Goal: Transaction & Acquisition: Purchase product/service

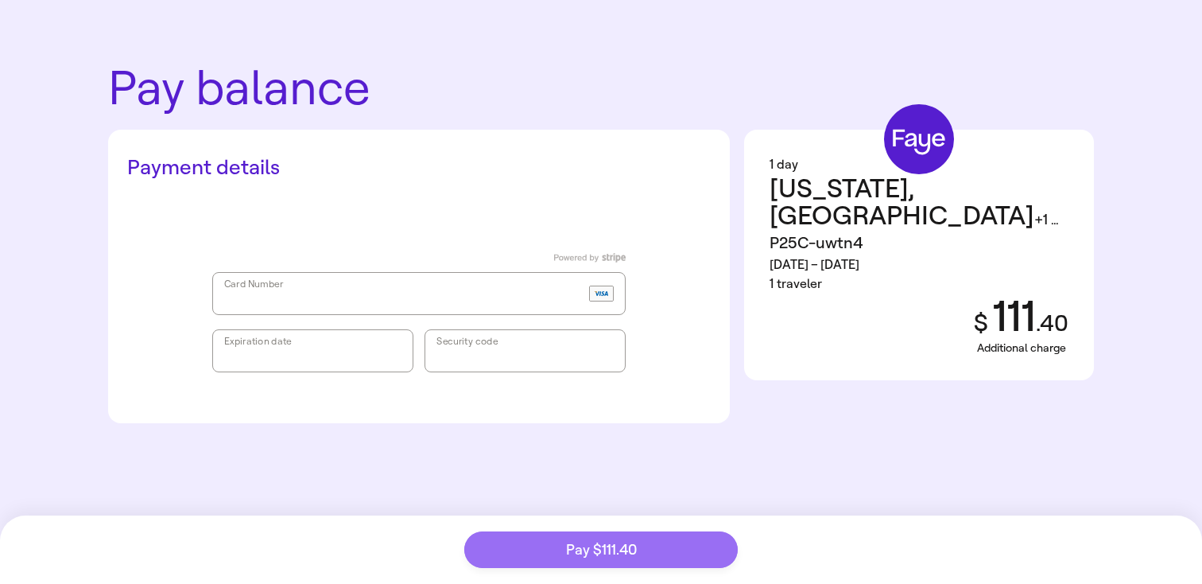
click at [542, 536] on button "Pay $111.40" at bounding box center [600, 549] width 273 height 37
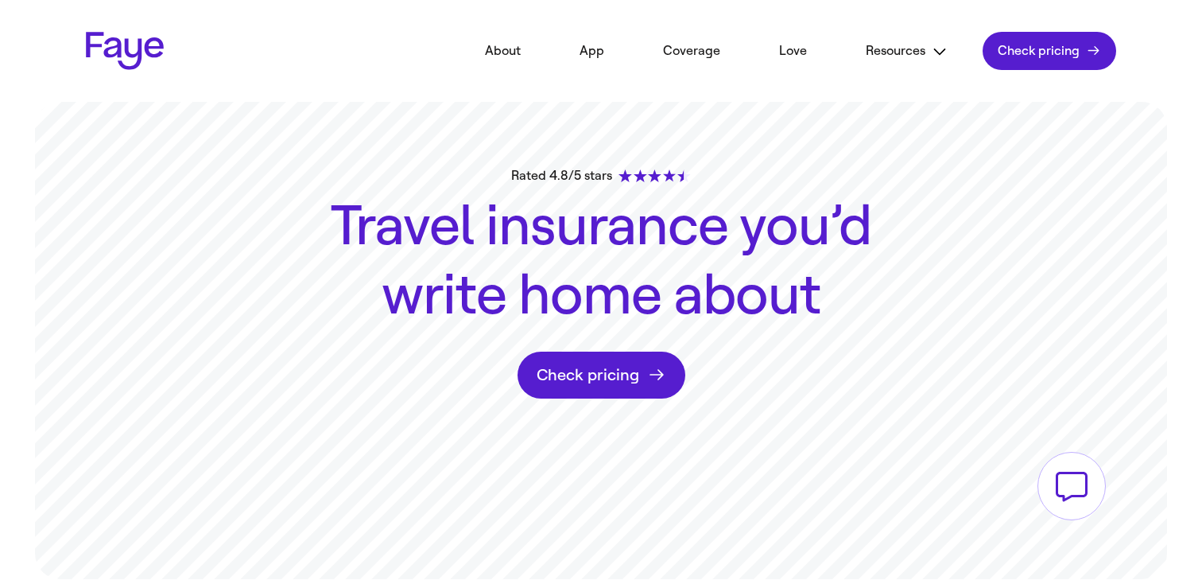
click at [1026, 33] on link "Check pricing" at bounding box center [1050, 51] width 134 height 38
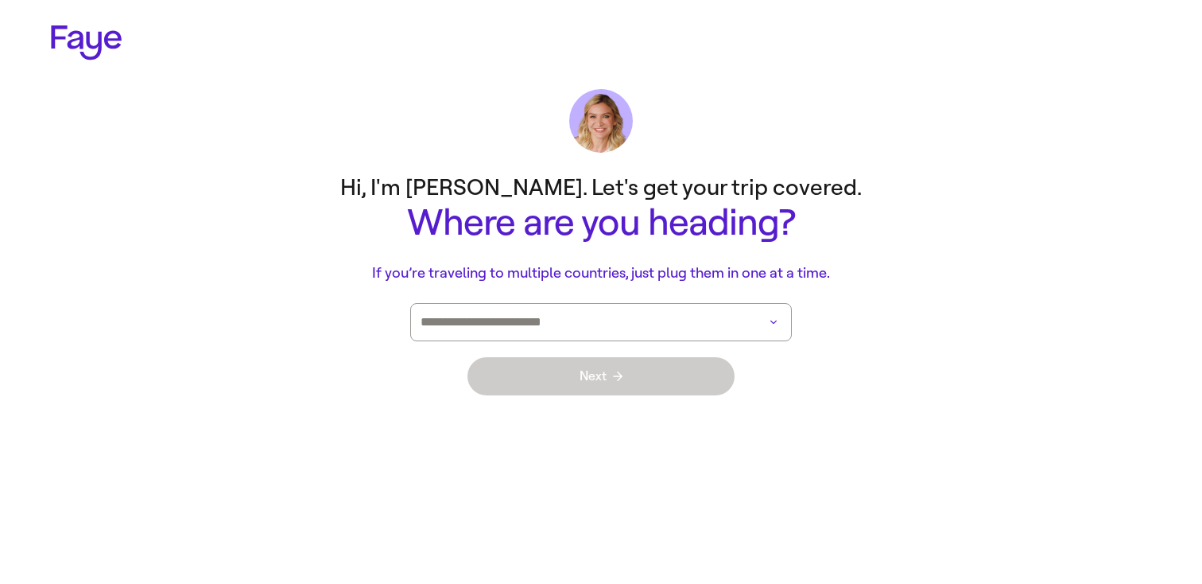
click at [547, 330] on input at bounding box center [579, 322] width 316 height 37
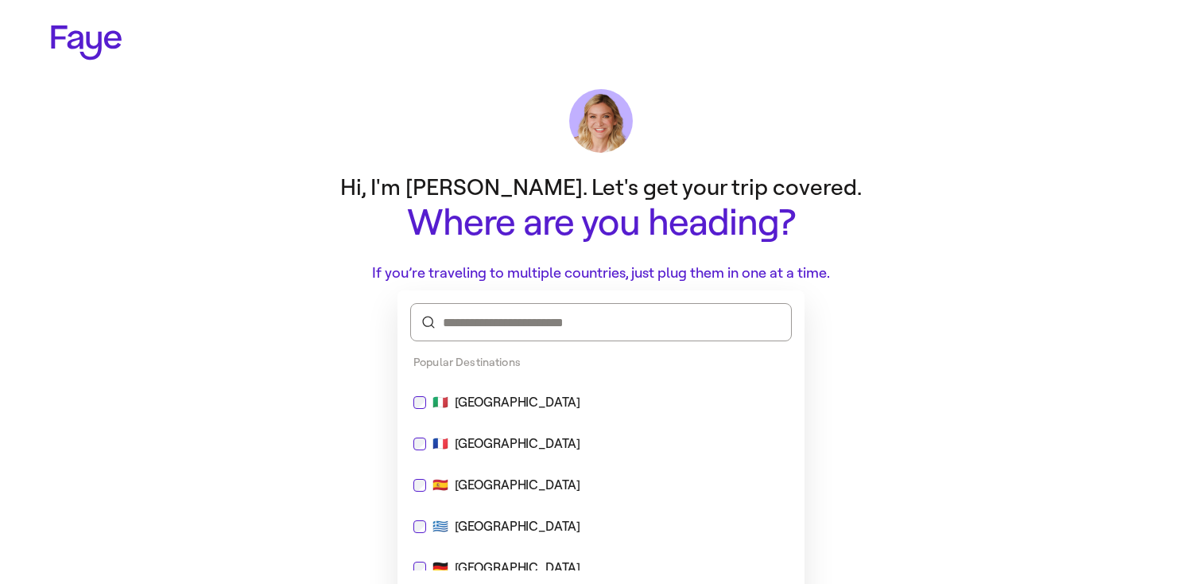
click at [510, 391] on div "🇮🇹 Italy" at bounding box center [601, 402] width 394 height 38
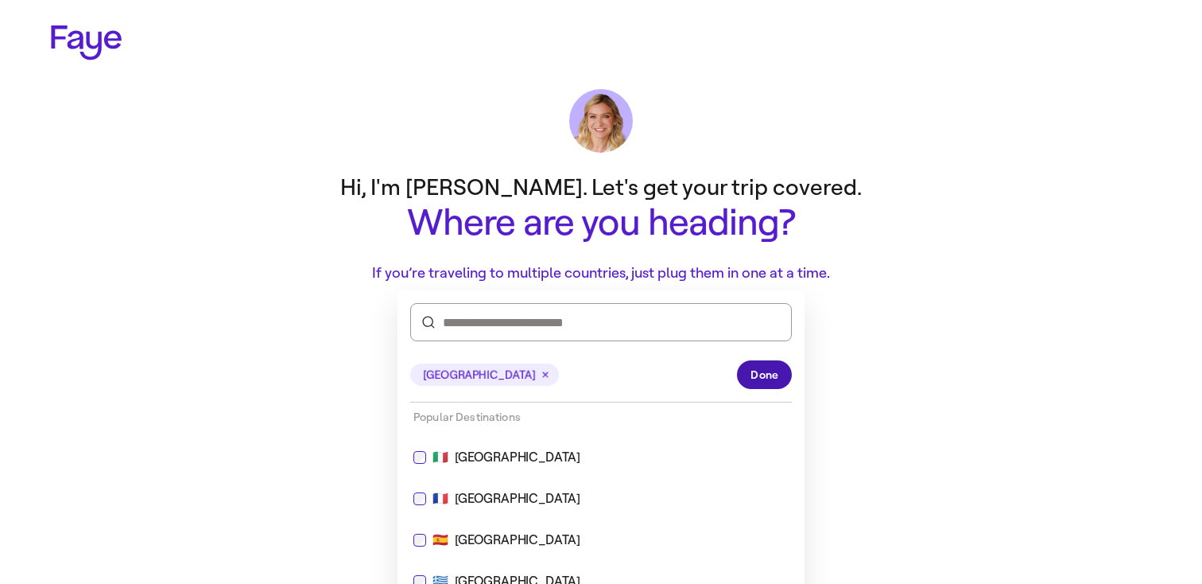
click at [784, 379] on button "Done" at bounding box center [764, 374] width 55 height 29
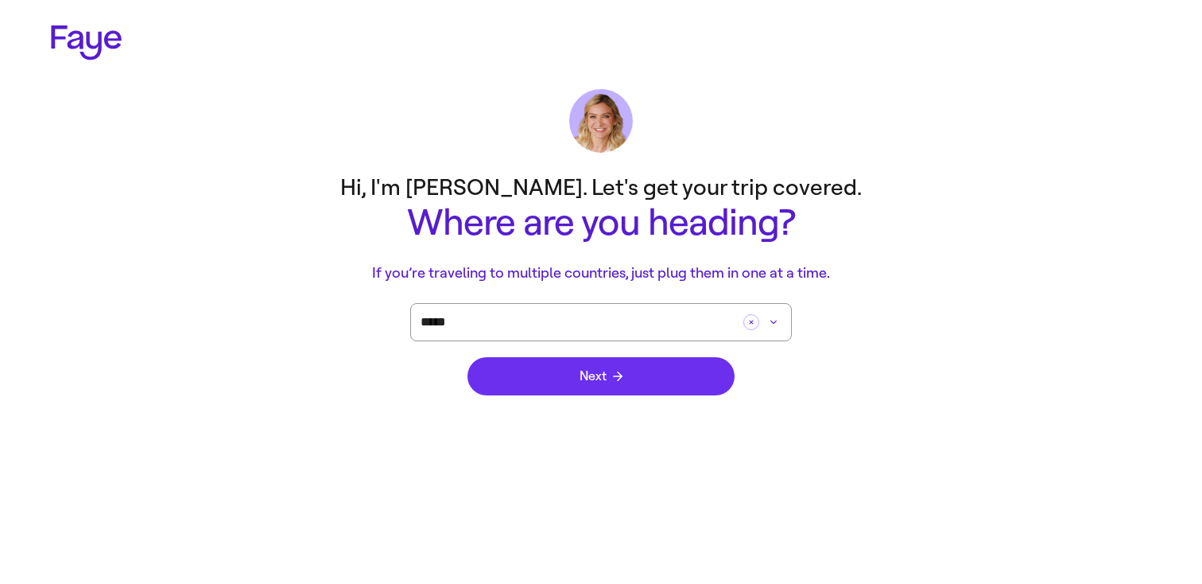
click at [661, 370] on button "Next" at bounding box center [600, 376] width 267 height 38
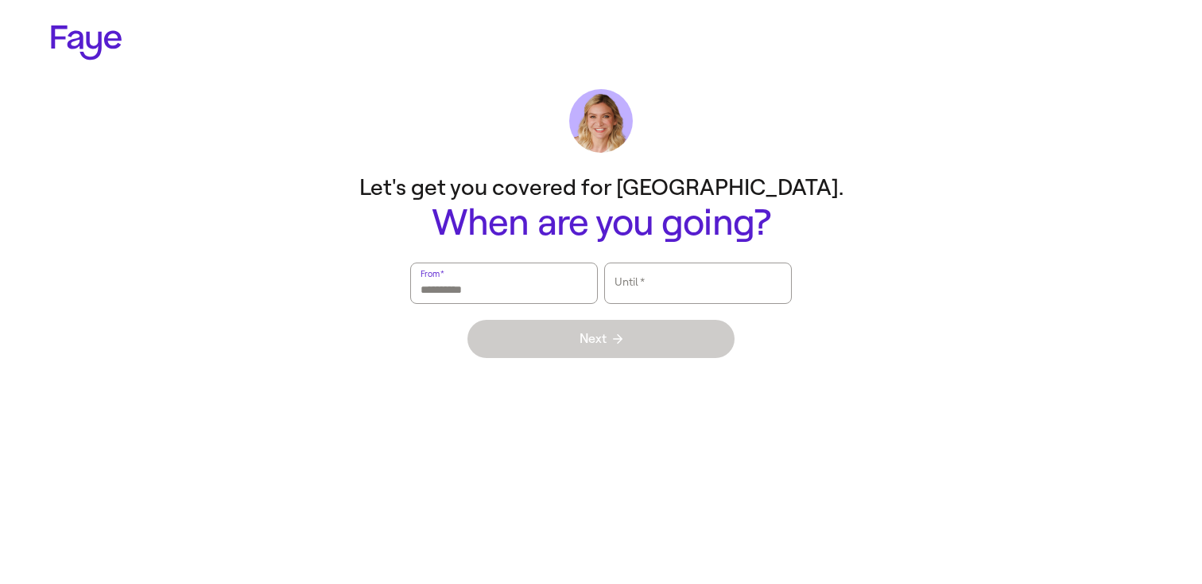
click at [558, 297] on input "From   *" at bounding box center [504, 283] width 167 height 37
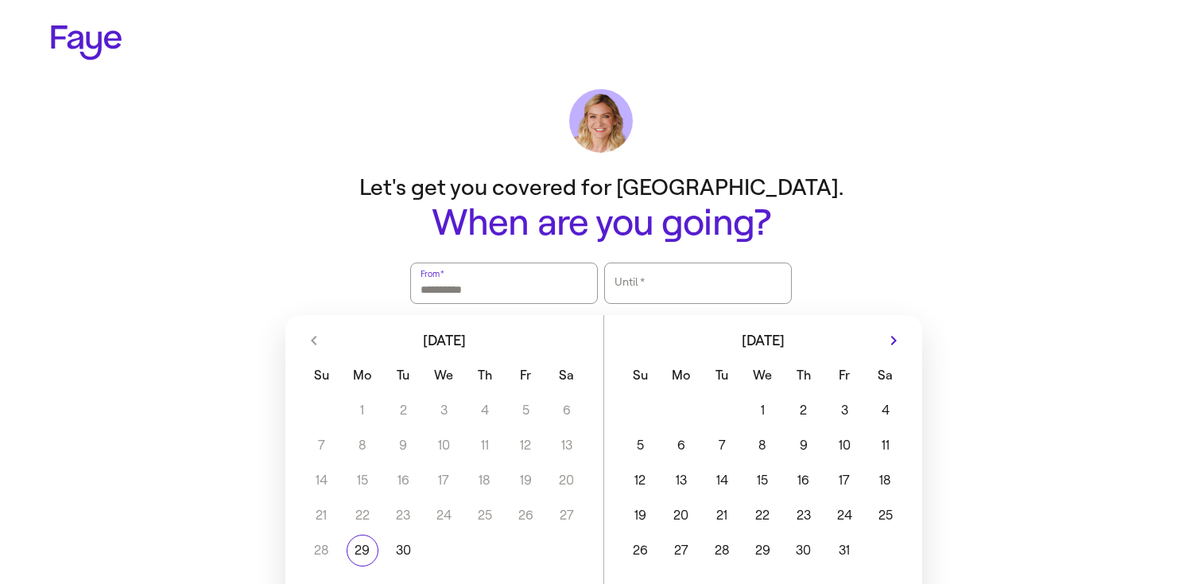
click at [667, 533] on div "1 2 3 4 5 6 7 8 9 10 11 12 13 14 15 16 17 18 19 20 21 22 23 24 25 26 27 28 29 3…" at bounding box center [763, 478] width 318 height 175
click at [681, 539] on button "27" at bounding box center [681, 550] width 41 height 32
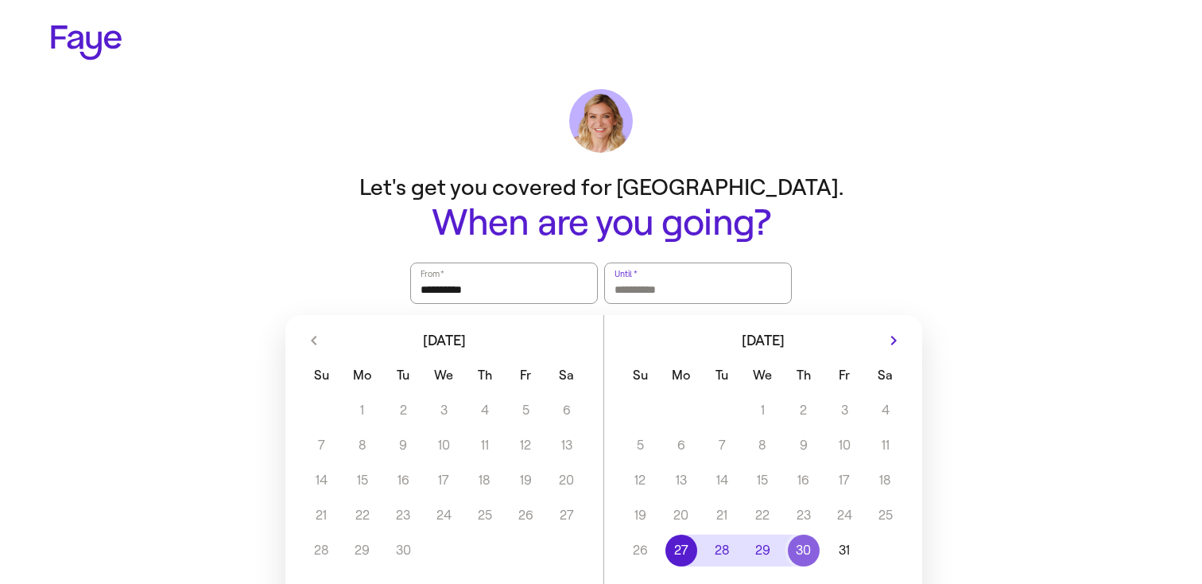
click at [802, 552] on button "30" at bounding box center [803, 550] width 41 height 32
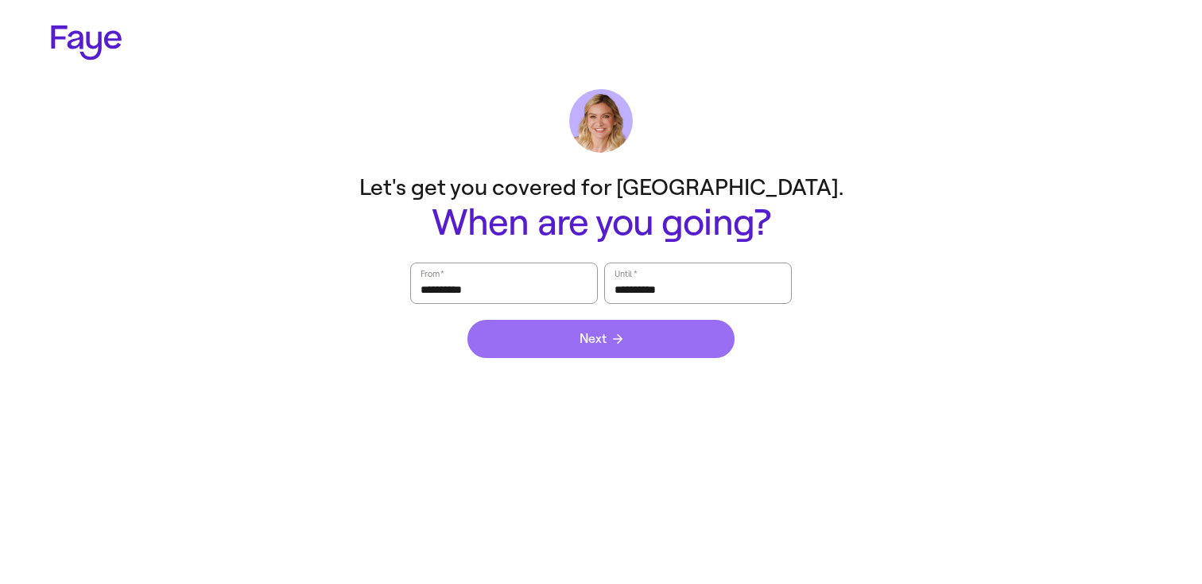
click at [709, 331] on button "Next" at bounding box center [600, 339] width 267 height 38
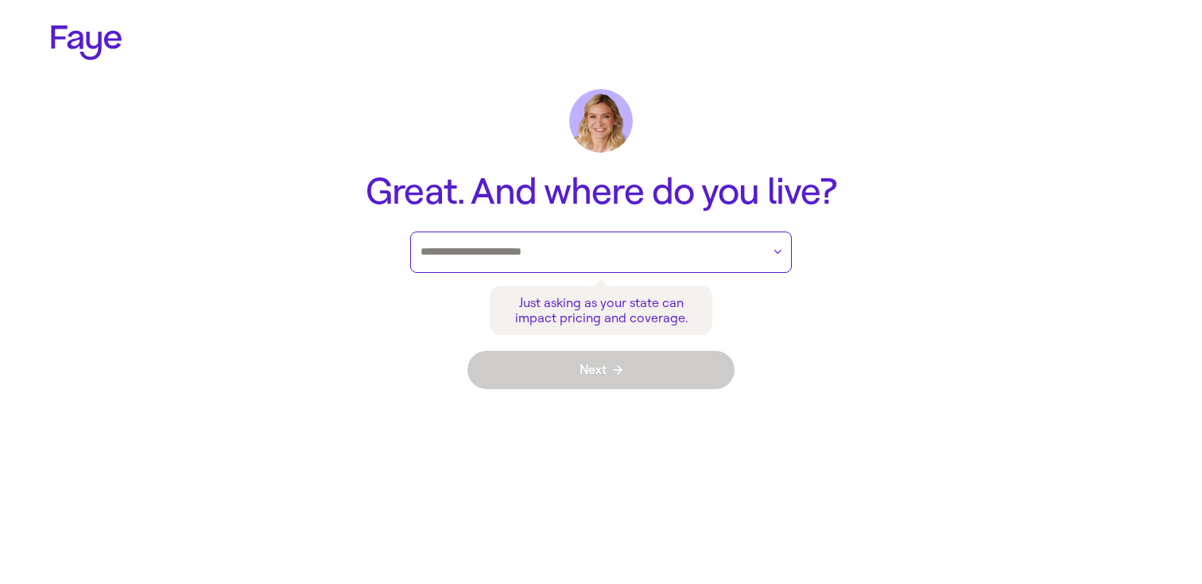
click at [682, 249] on input "text" at bounding box center [591, 252] width 341 height 24
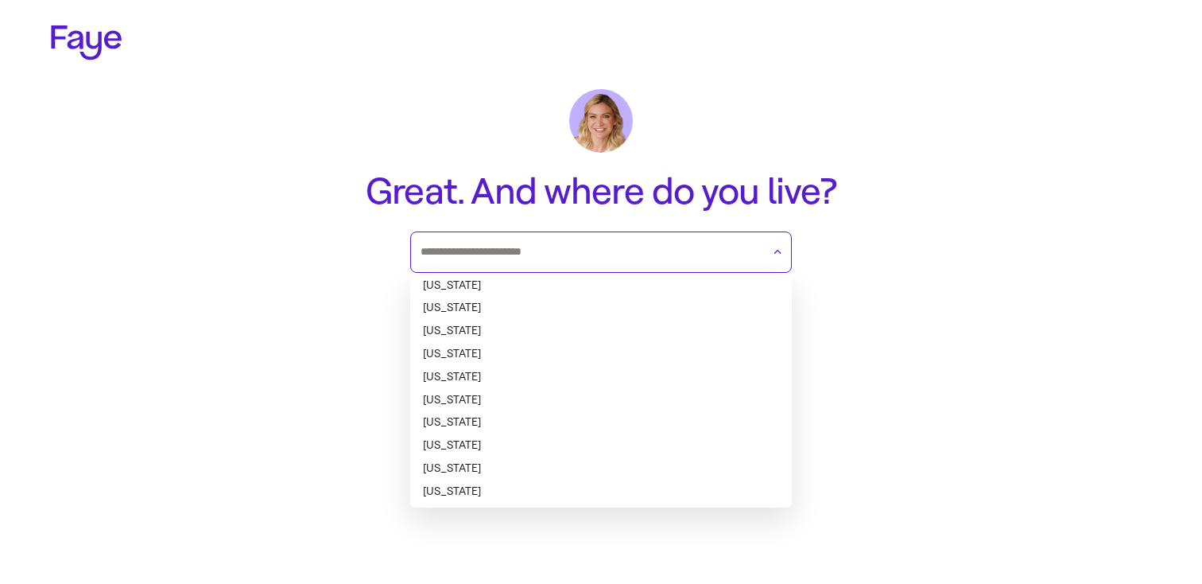
click at [659, 281] on li "Alabama" at bounding box center [601, 285] width 382 height 23
type input "*******"
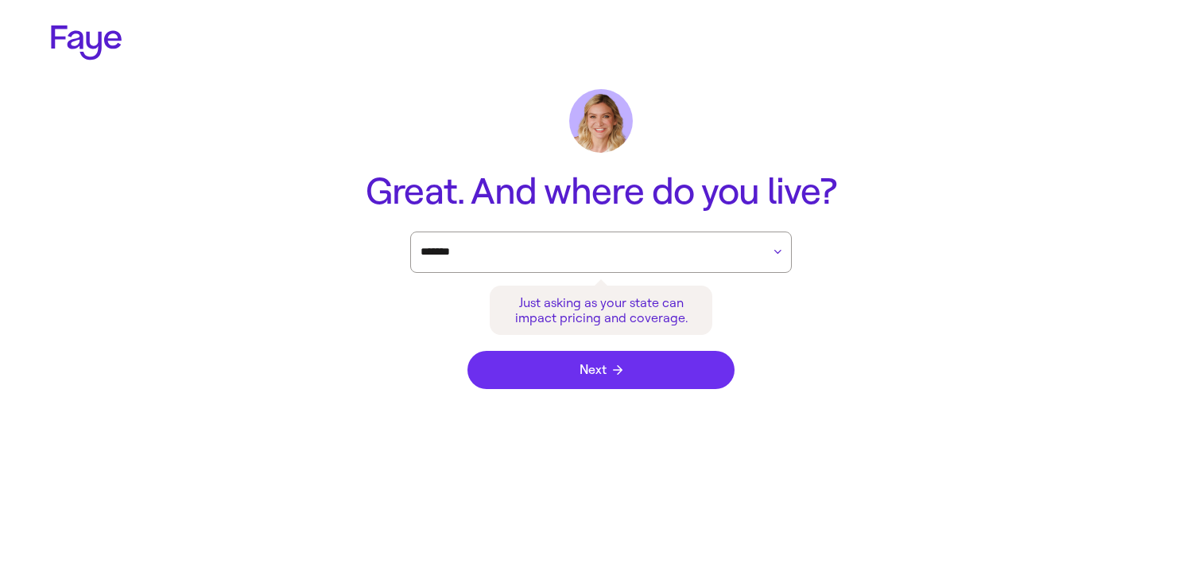
click at [637, 359] on button "Next" at bounding box center [600, 370] width 267 height 38
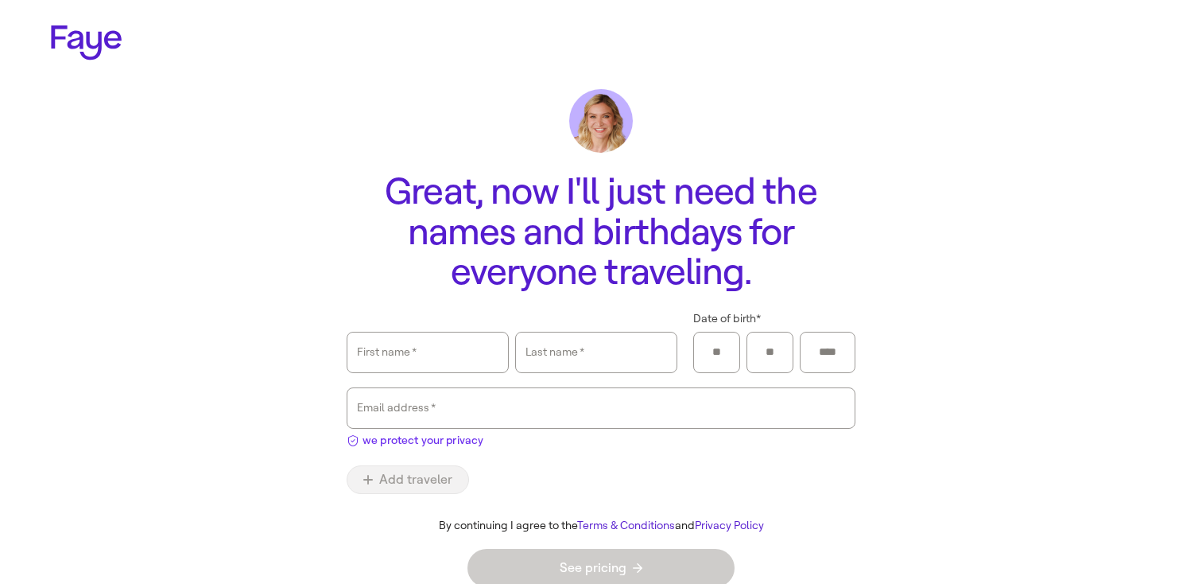
click at [467, 444] on span "we protect your privacy" at bounding box center [423, 440] width 121 height 17
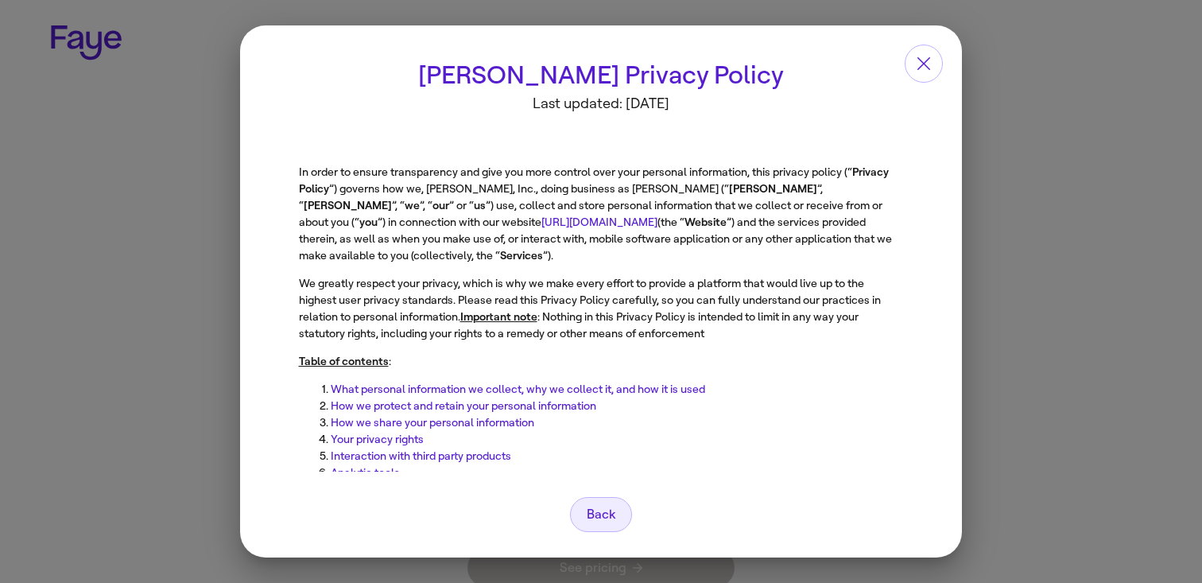
click at [616, 516] on button "Back" at bounding box center [601, 514] width 62 height 35
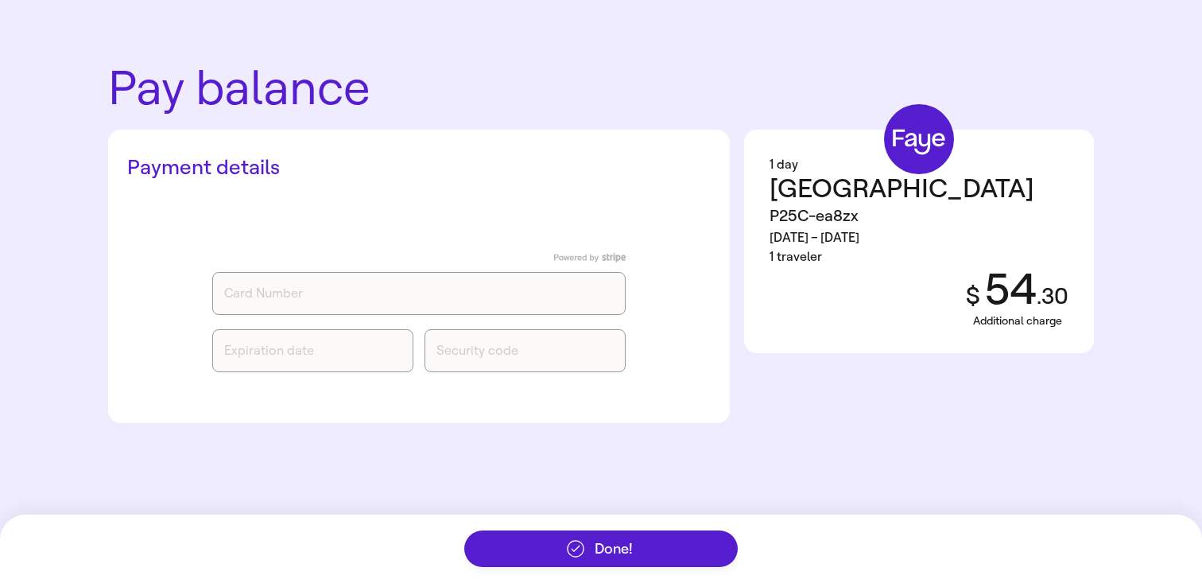
click at [937, 173] on div "1 day" at bounding box center [919, 164] width 299 height 19
click at [915, 155] on icon at bounding box center [919, 139] width 70 height 70
